Goal: Check status

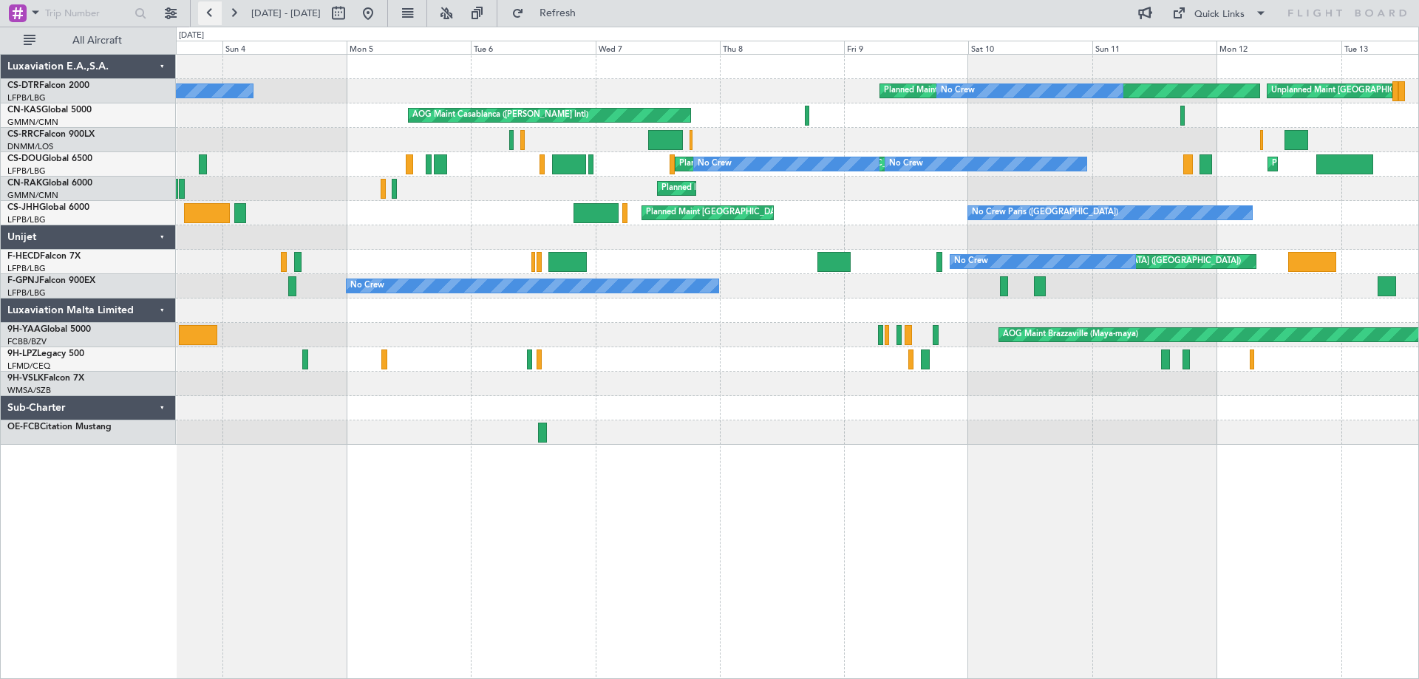
click at [211, 13] on button at bounding box center [210, 13] width 24 height 24
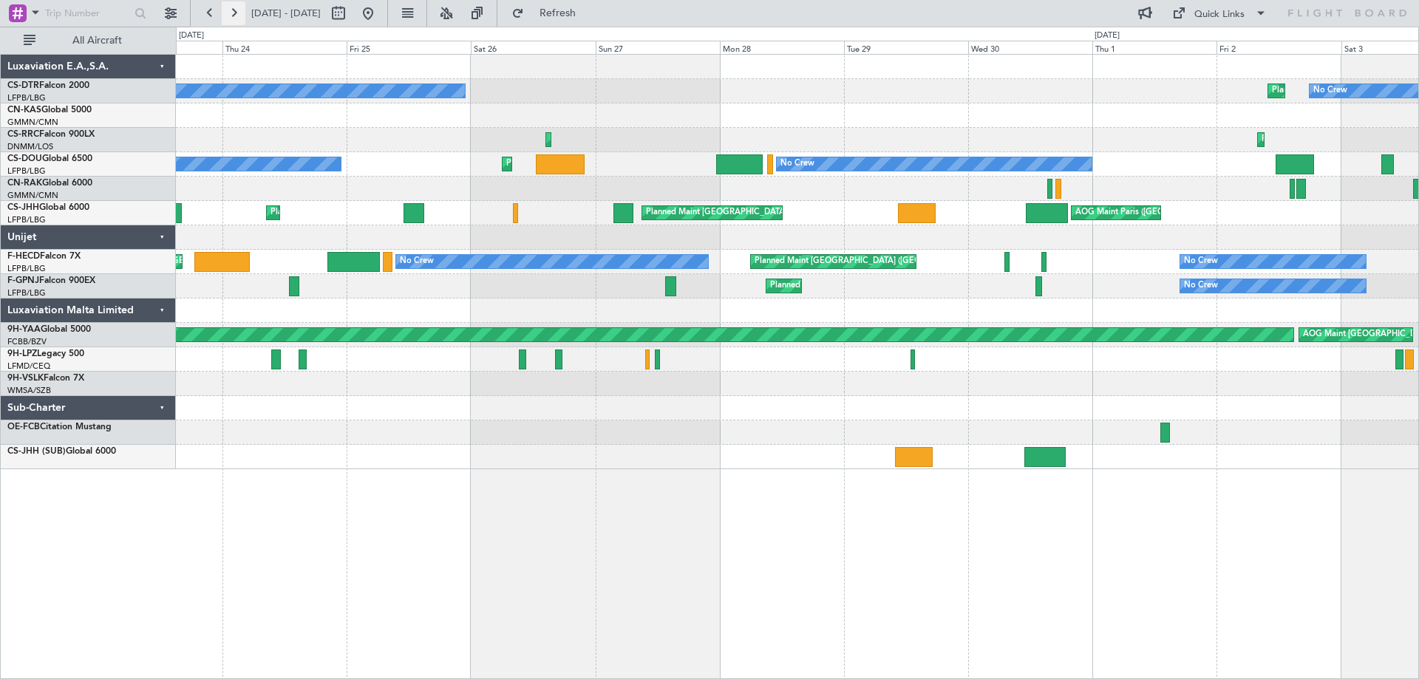
click at [233, 13] on button at bounding box center [234, 13] width 24 height 24
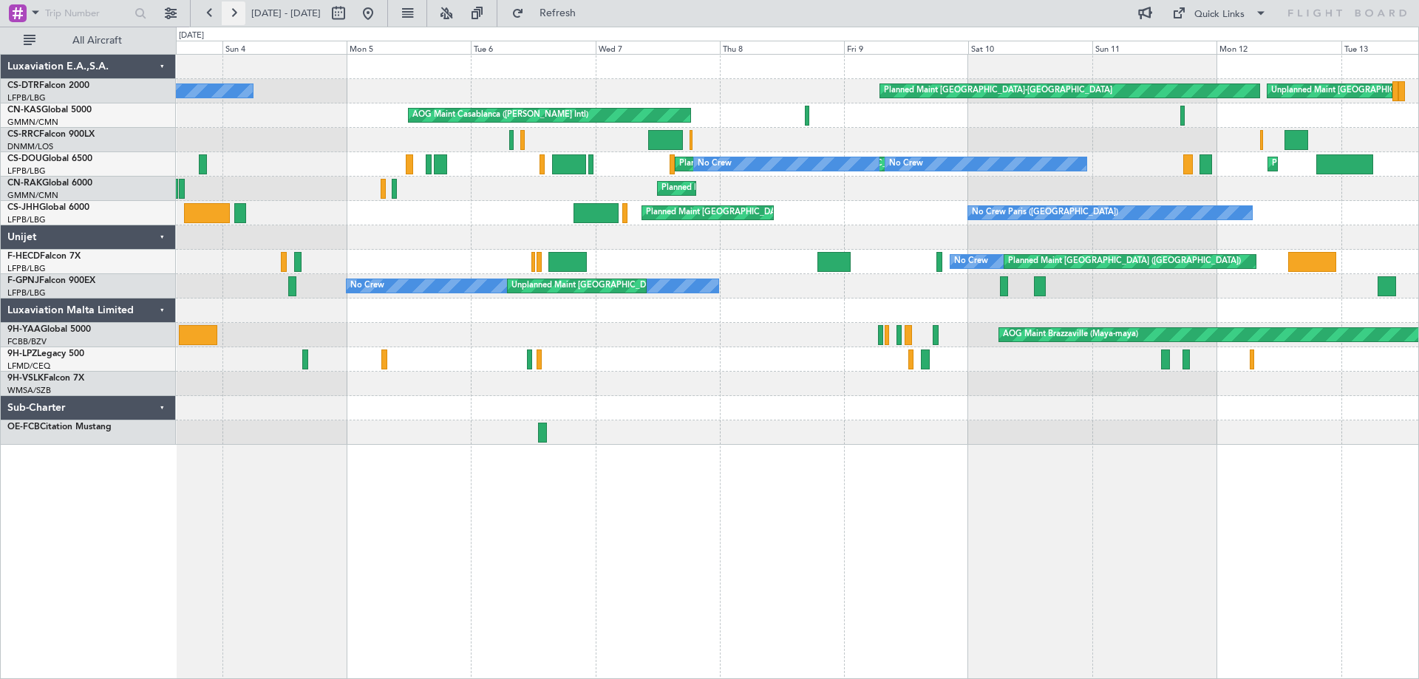
click at [234, 11] on button at bounding box center [234, 13] width 24 height 24
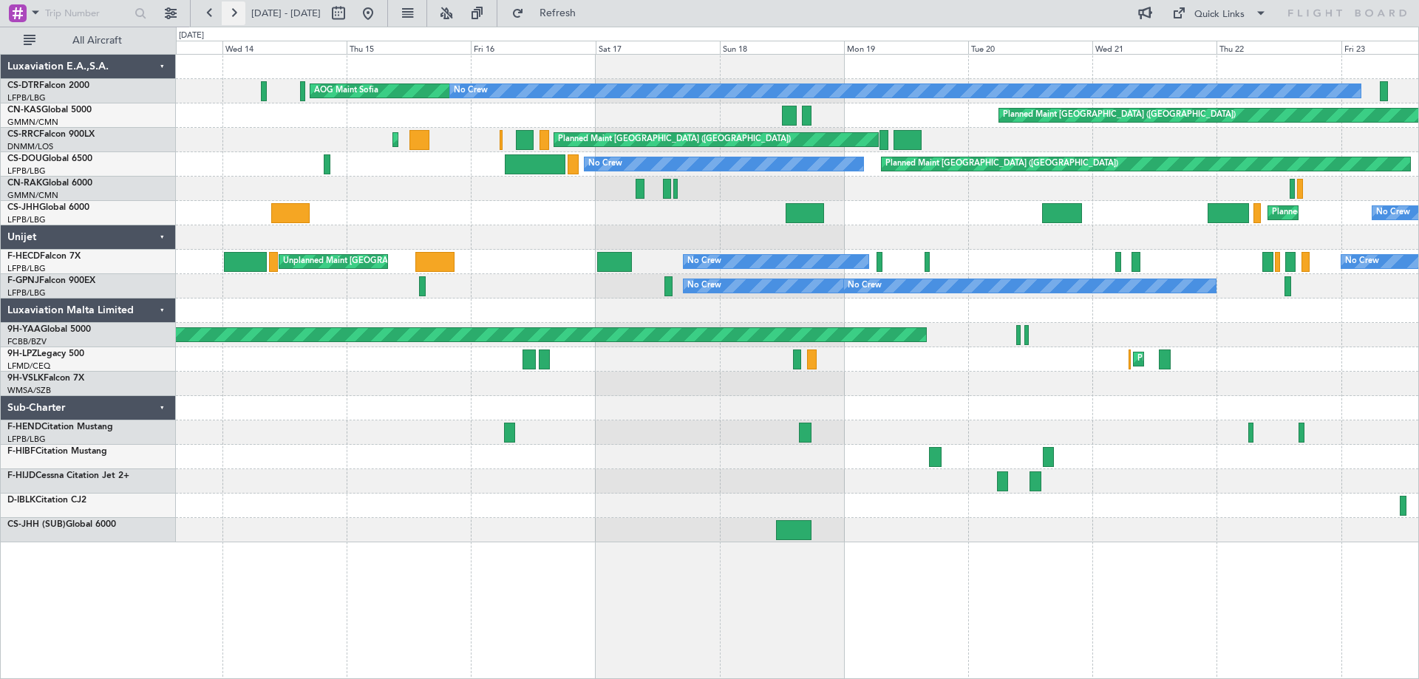
click at [235, 12] on button at bounding box center [234, 13] width 24 height 24
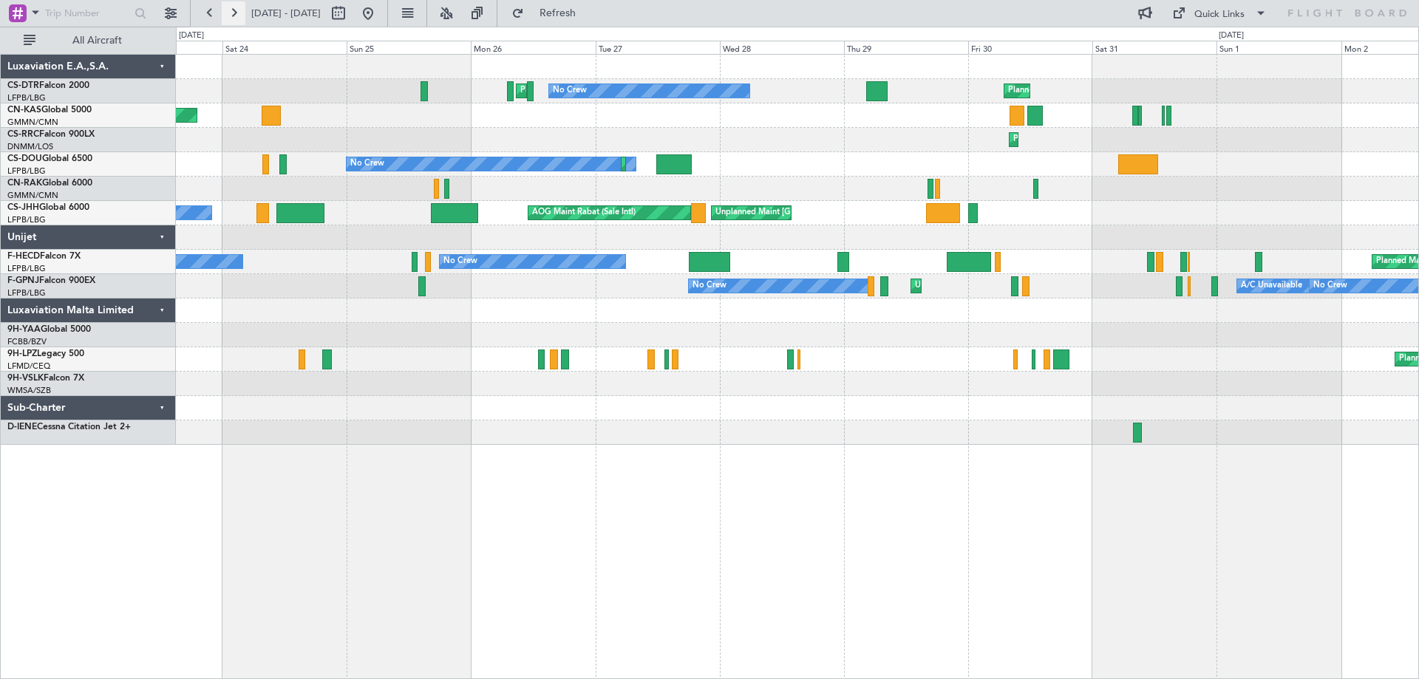
click at [235, 12] on button at bounding box center [234, 13] width 24 height 24
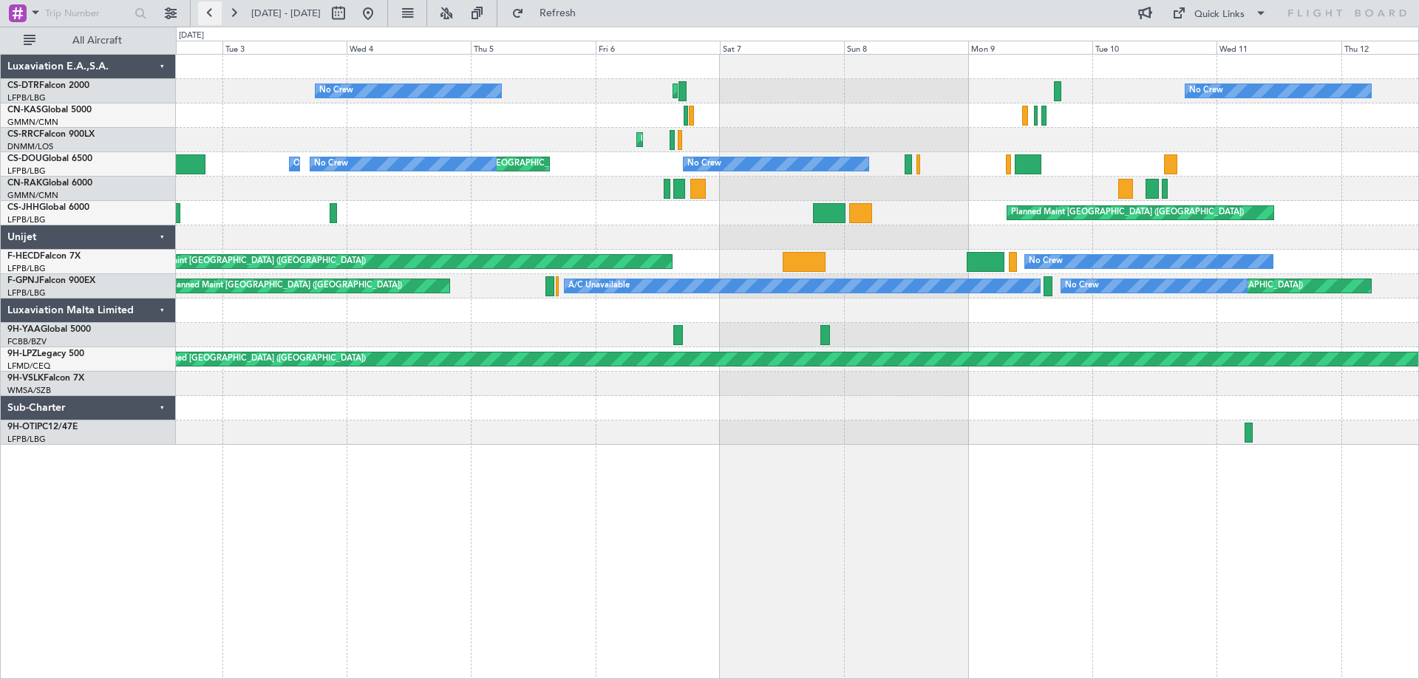
click at [208, 13] on button at bounding box center [210, 13] width 24 height 24
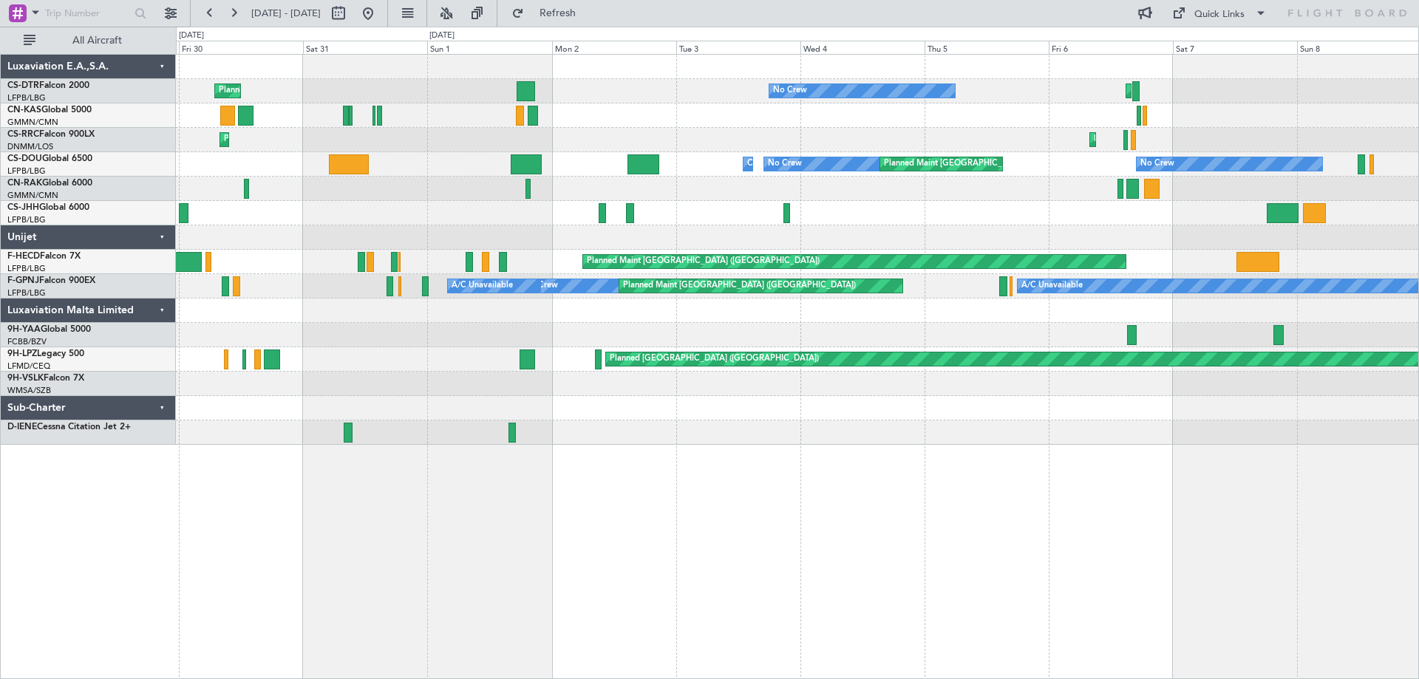
click at [338, 442] on div "Planned Maint No Crew Planned Maint Sofia No Crew No Crew Planned Maint [GEOGRA…" at bounding box center [797, 250] width 1242 height 390
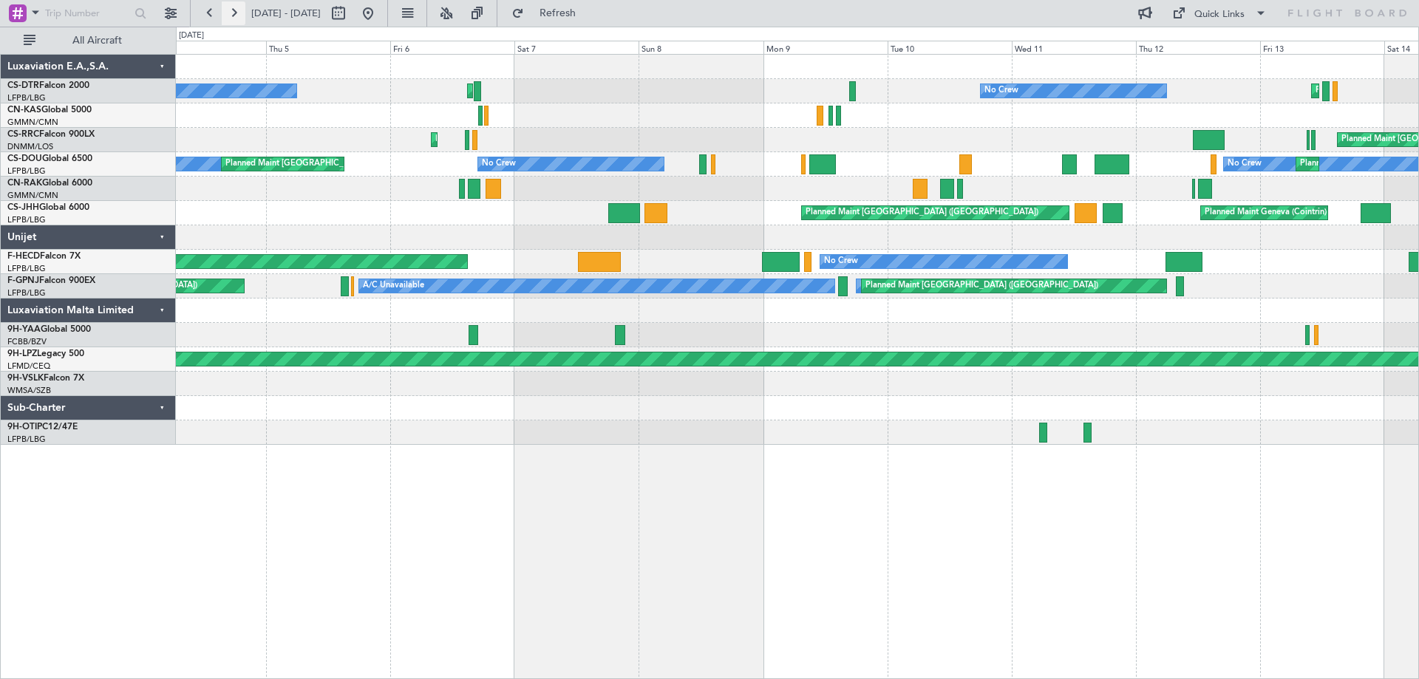
click at [233, 17] on button at bounding box center [234, 13] width 24 height 24
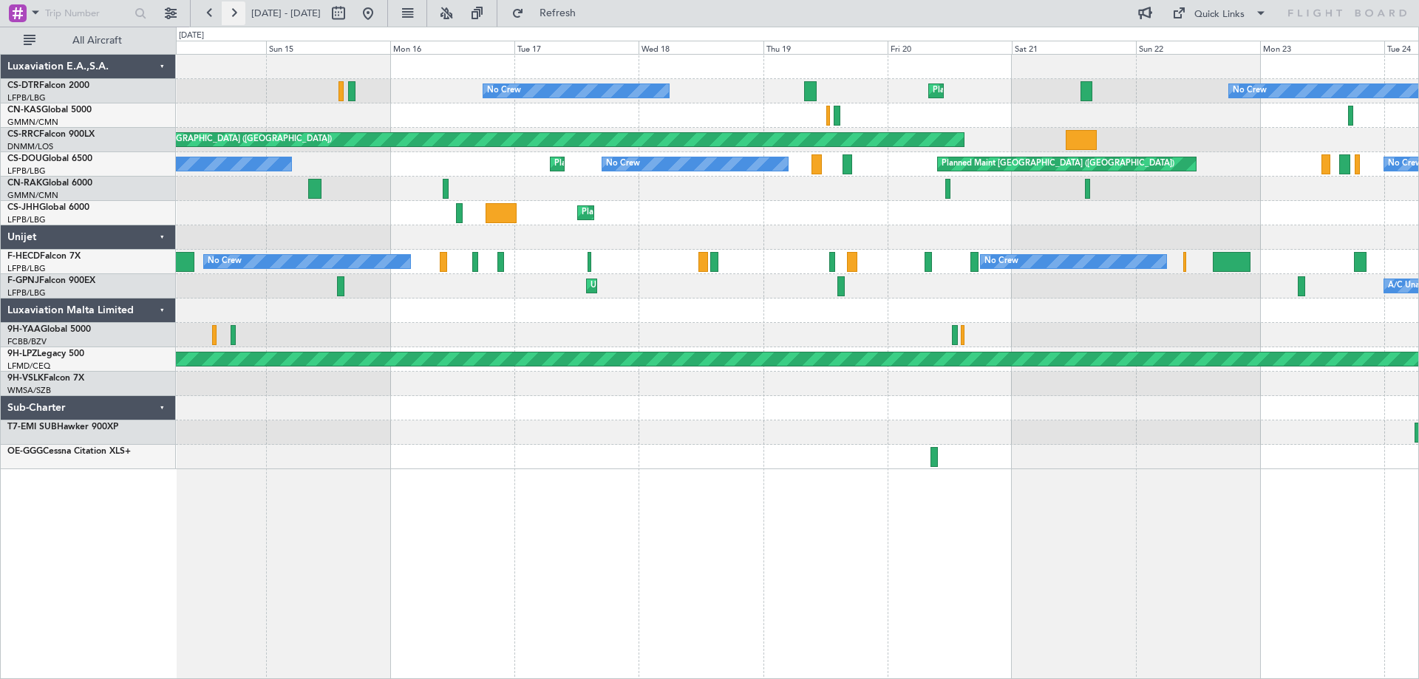
click at [233, 11] on button at bounding box center [234, 13] width 24 height 24
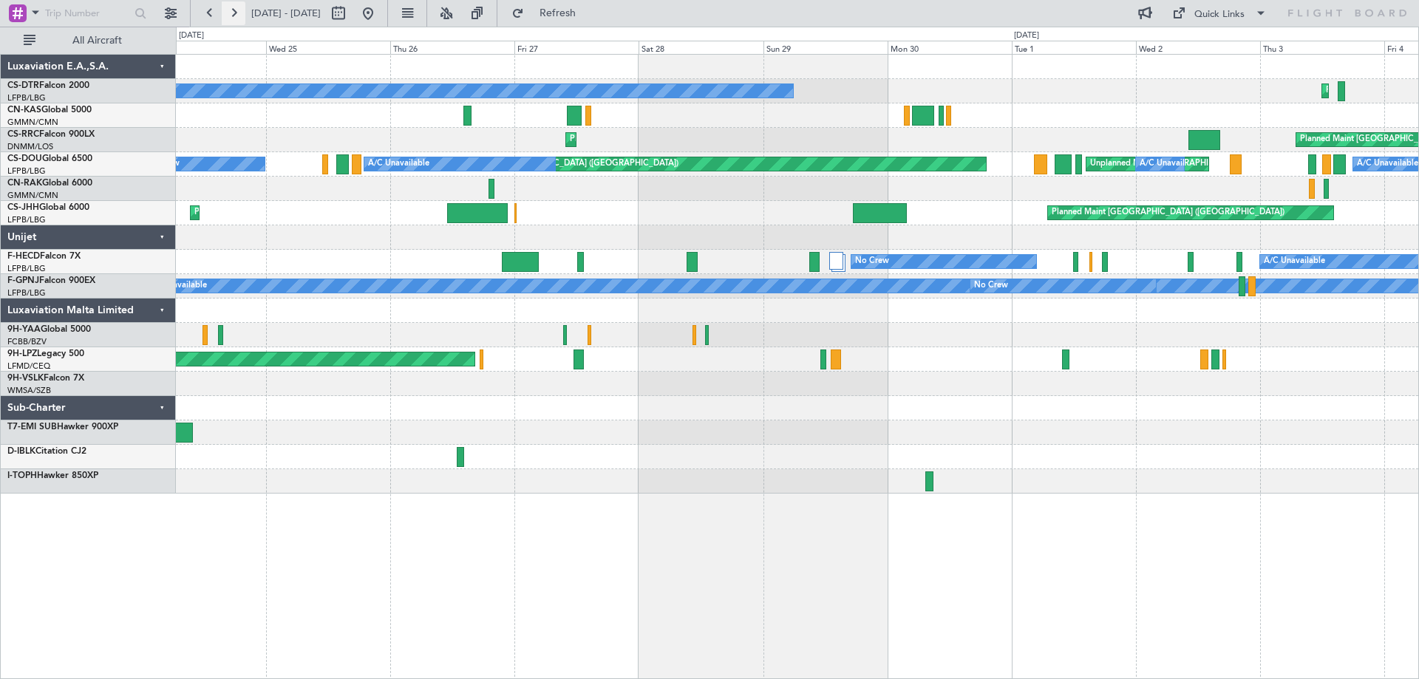
click at [237, 11] on button at bounding box center [234, 13] width 24 height 24
